Goal: Task Accomplishment & Management: Use online tool/utility

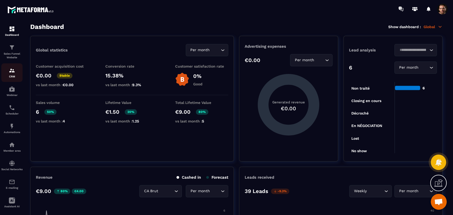
click at [8, 77] on p "CRM" at bounding box center [11, 76] width 21 height 3
click at [12, 57] on p "Sales Funnel Website" at bounding box center [11, 55] width 21 height 7
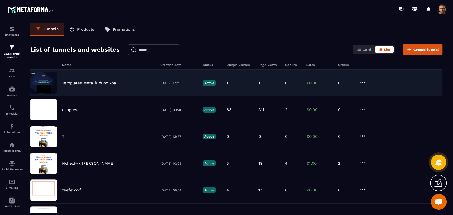
click at [358, 81] on div "Templates Meta_k được xóa [DATE] 17:11 Active 1 1 0 €0.00 0" at bounding box center [236, 83] width 412 height 27
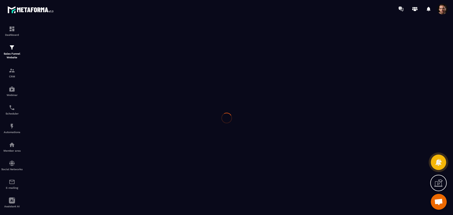
click at [361, 82] on div at bounding box center [226, 118] width 453 height 201
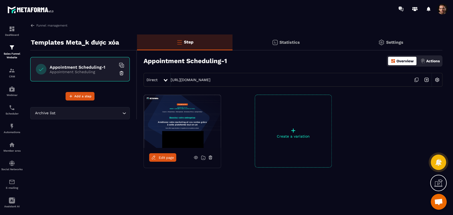
click at [170, 158] on span "Edit page" at bounding box center [166, 158] width 15 height 4
